Goal: Navigation & Orientation: Find specific page/section

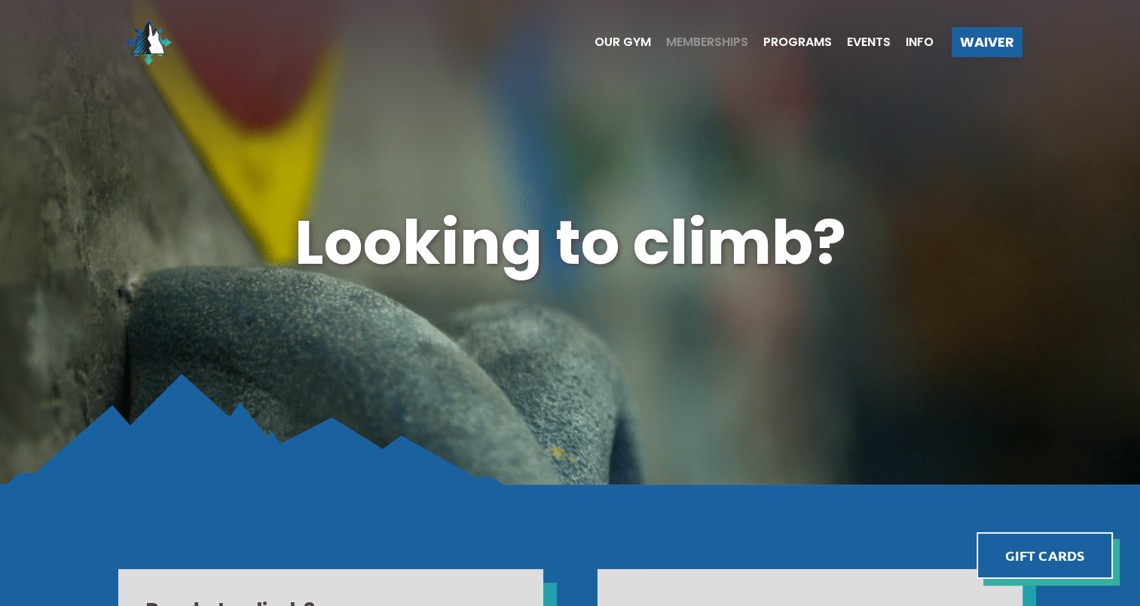
click at [707, 41] on span "Memberships" at bounding box center [707, 42] width 82 height 12
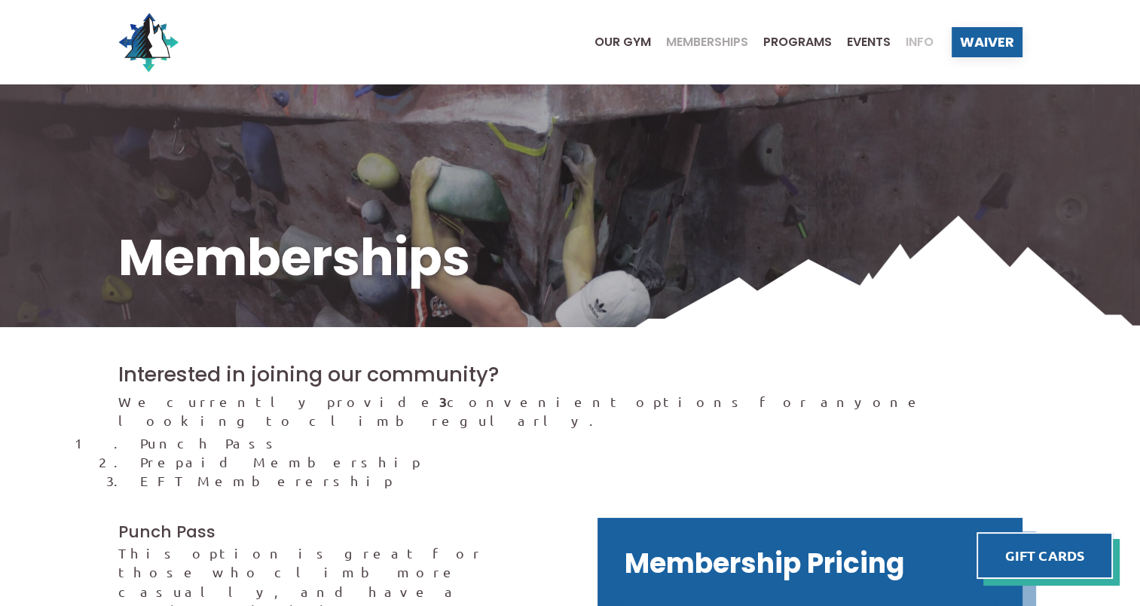
click at [921, 40] on span "Info" at bounding box center [920, 42] width 28 height 12
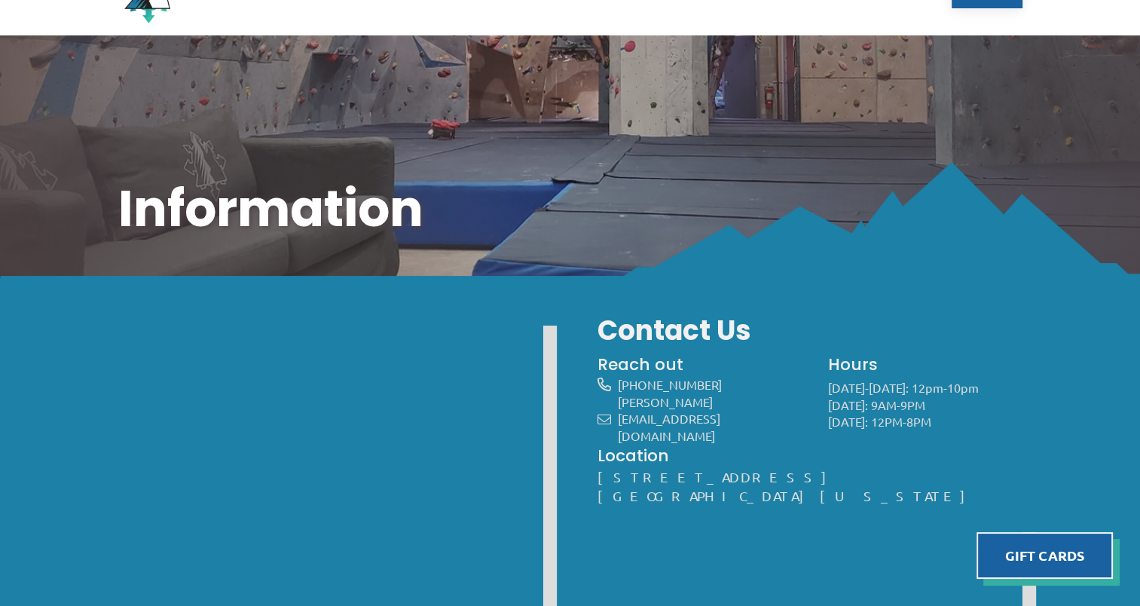
scroll to position [75, 0]
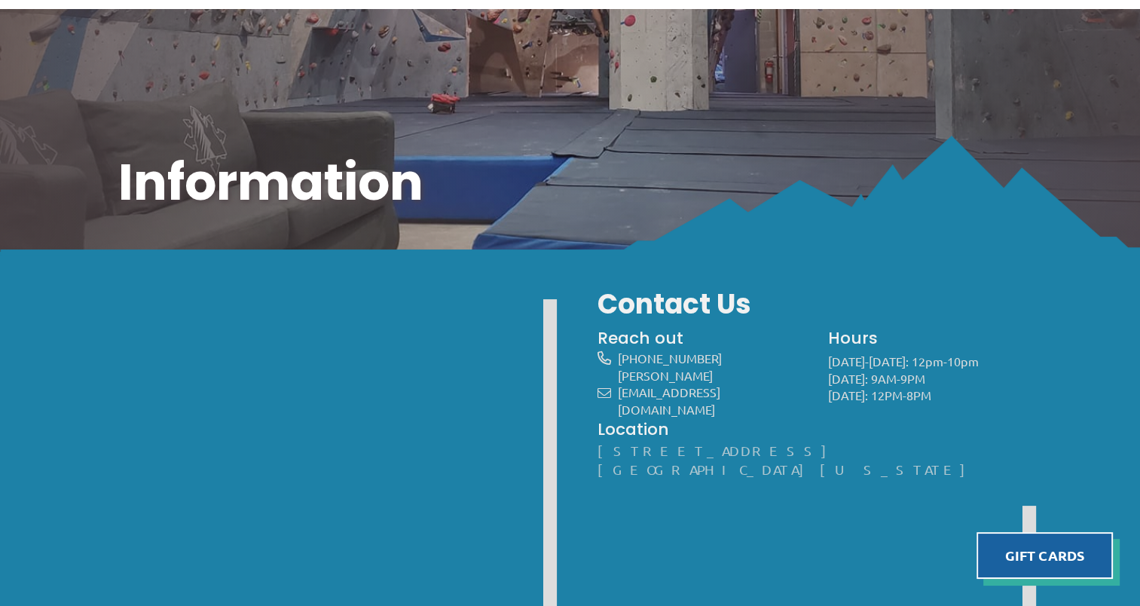
click at [645, 454] on link "[STREET_ADDRESS][US_STATE]" at bounding box center [788, 459] width 383 height 35
